Goal: Task Accomplishment & Management: Complete application form

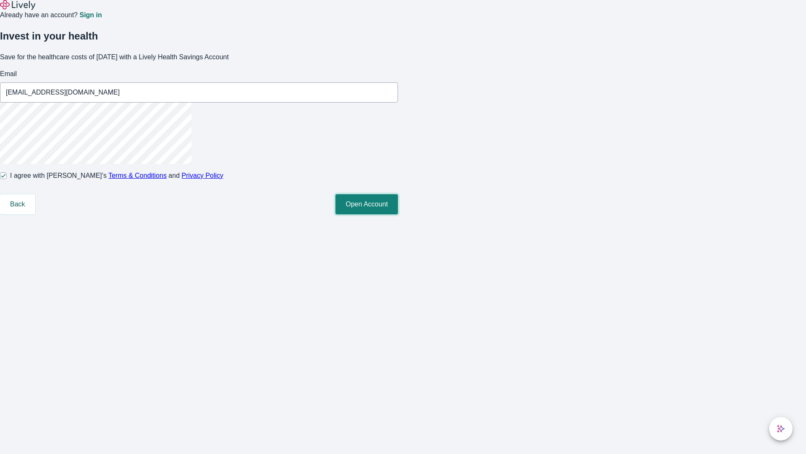
click at [398, 214] on button "Open Account" at bounding box center [367, 204] width 63 height 20
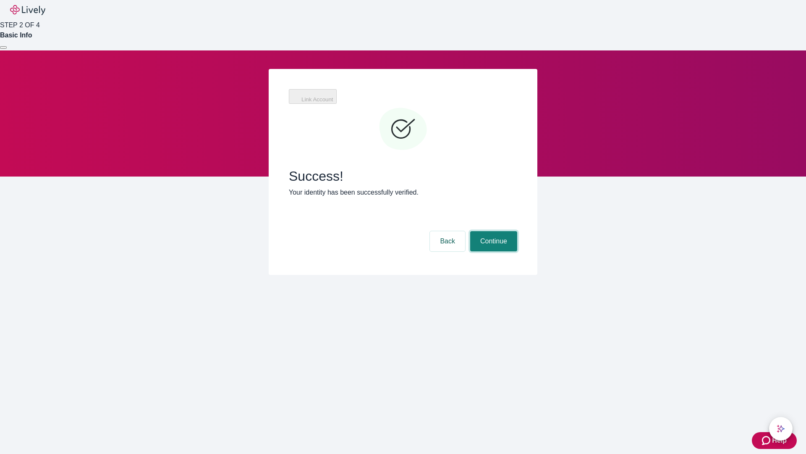
click at [493, 231] on button "Continue" at bounding box center [493, 241] width 47 height 20
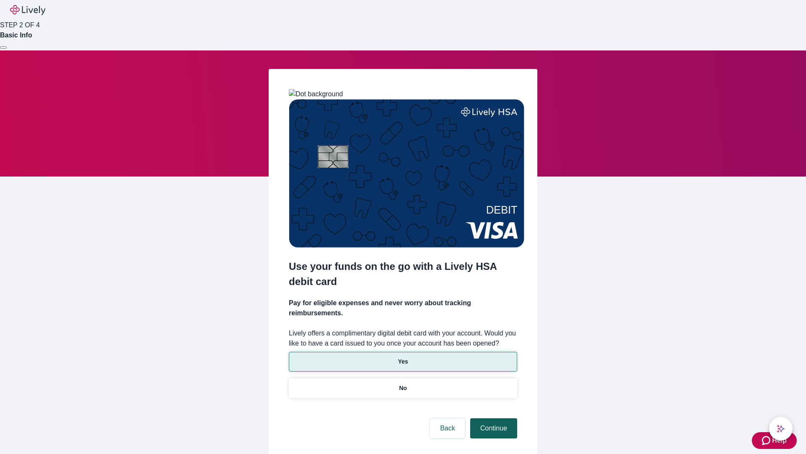
click at [403, 357] on p "Yes" at bounding box center [403, 361] width 10 height 9
click at [493, 418] on button "Continue" at bounding box center [493, 428] width 47 height 20
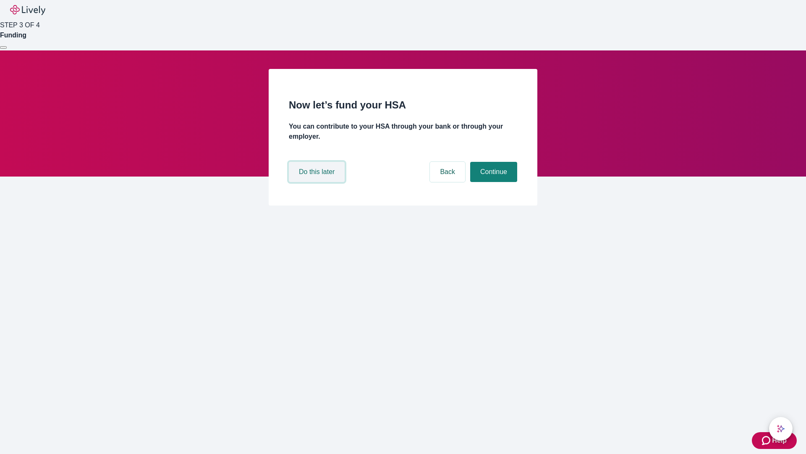
click at [318, 182] on button "Do this later" at bounding box center [317, 172] width 56 height 20
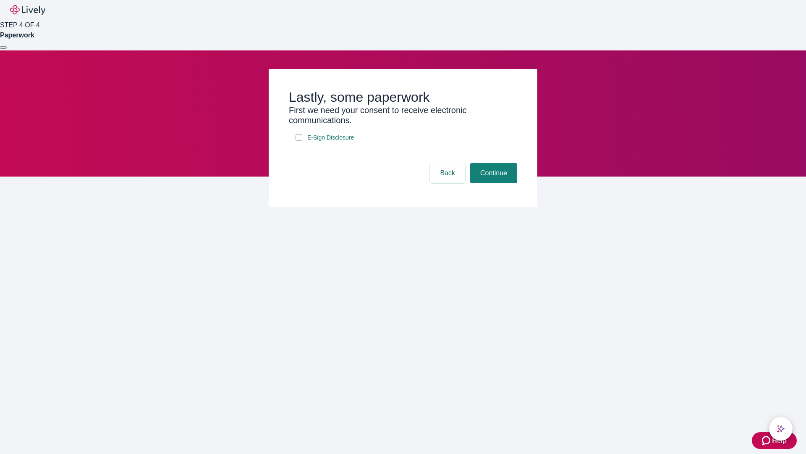
click at [299, 141] on input "E-Sign Disclosure" at bounding box center [299, 137] width 7 height 7
checkbox input "true"
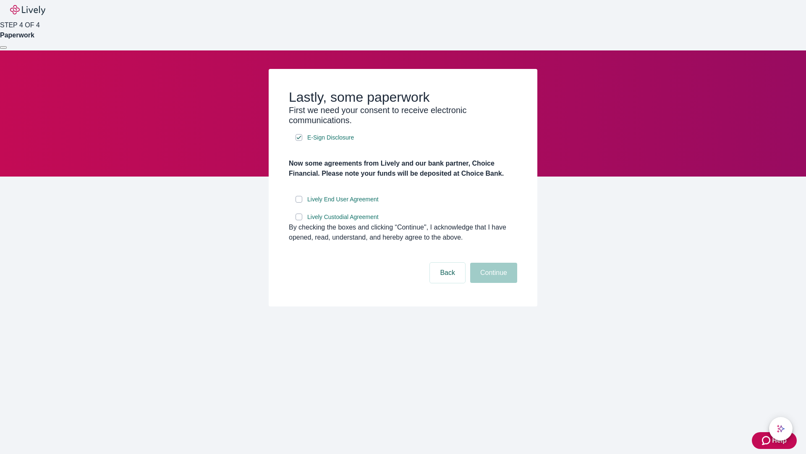
click at [299, 202] on input "Lively End User Agreement" at bounding box center [299, 199] width 7 height 7
checkbox input "true"
click at [299, 220] on input "Lively Custodial Agreement" at bounding box center [299, 216] width 7 height 7
checkbox input "true"
click at [493, 283] on button "Continue" at bounding box center [493, 273] width 47 height 20
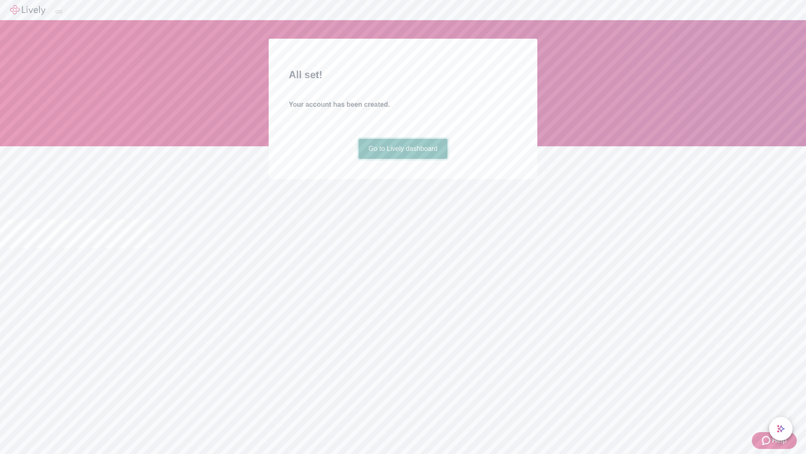
click at [403, 159] on link "Go to Lively dashboard" at bounding box center [403, 149] width 89 height 20
